Goal: Transaction & Acquisition: Purchase product/service

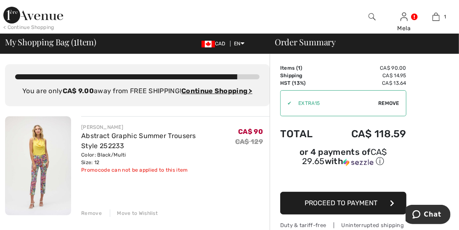
click at [329, 199] on span "Proceed to Payment" at bounding box center [341, 203] width 73 height 8
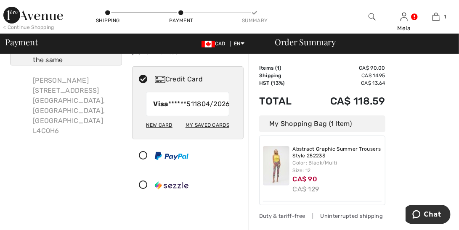
scroll to position [126, 0]
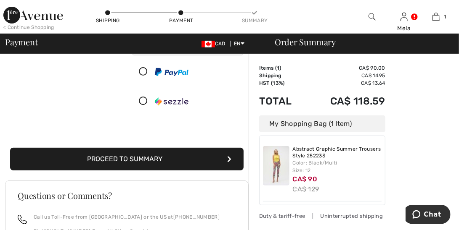
click at [126, 165] on button "Proceed to Summary" at bounding box center [126, 159] width 233 height 23
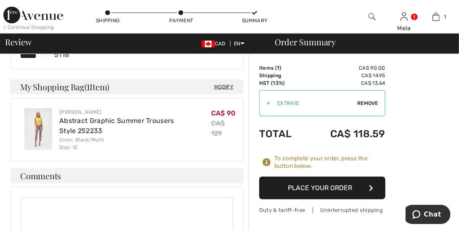
scroll to position [378, 0]
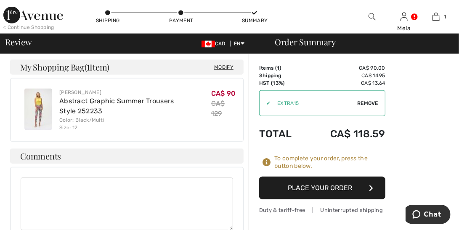
click at [318, 188] on button "Place Your Order" at bounding box center [322, 188] width 126 height 23
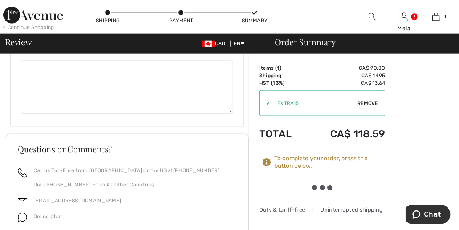
scroll to position [504, 0]
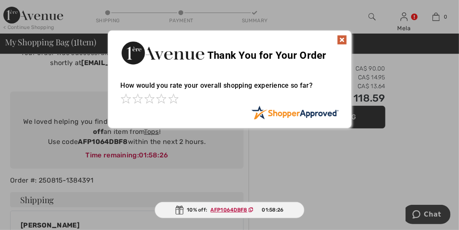
scroll to position [84, 0]
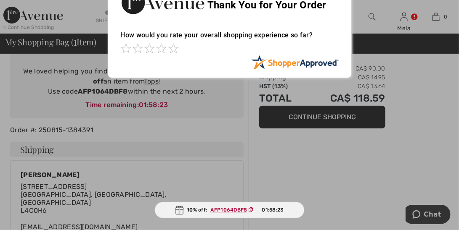
click at [316, 116] on div at bounding box center [229, 115] width 459 height 230
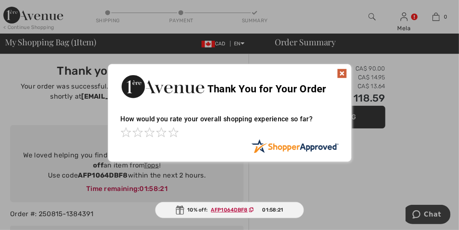
scroll to position [0, 0]
click at [343, 71] on img at bounding box center [342, 74] width 10 height 10
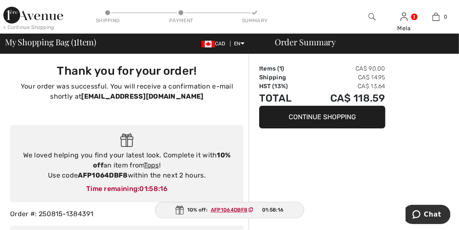
click at [324, 115] on button "Continue Shopping" at bounding box center [322, 117] width 126 height 23
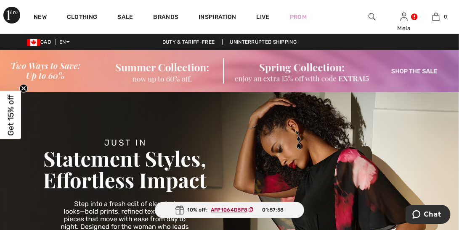
click at [371, 14] on img at bounding box center [371, 17] width 7 height 10
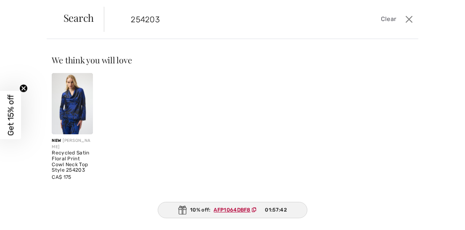
type input "254203"
click at [86, 116] on img at bounding box center [72, 103] width 41 height 61
